Goal: Task Accomplishment & Management: Manage account settings

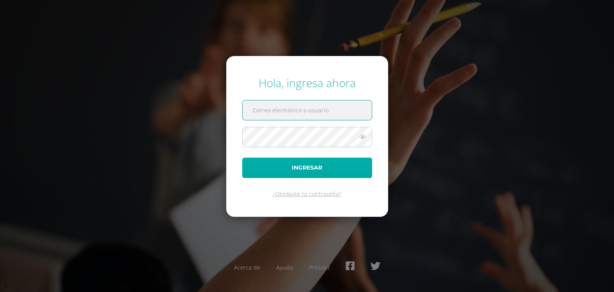
type input "[EMAIL_ADDRESS][DOMAIN_NAME]"
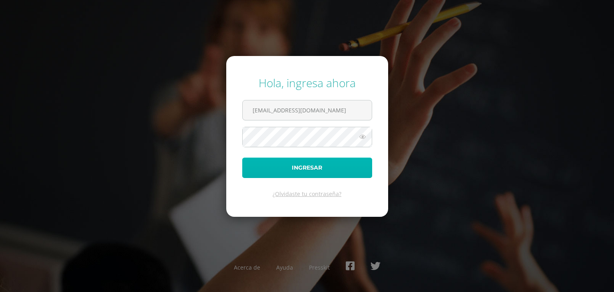
click at [352, 169] on button "Ingresar" at bounding box center [307, 167] width 130 height 20
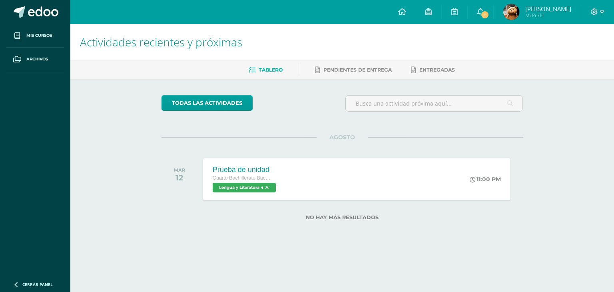
click at [544, 13] on span "Mi Perfil" at bounding box center [548, 15] width 46 height 7
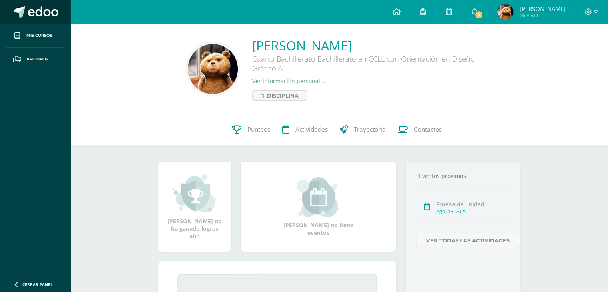
click at [41, 20] on link at bounding box center [35, 12] width 70 height 24
